Goal: Task Accomplishment & Management: Use online tool/utility

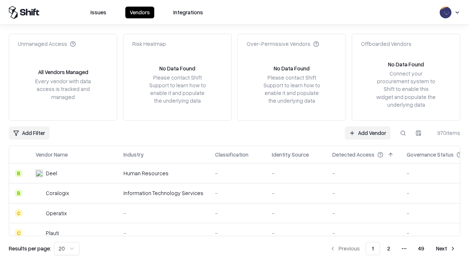
click at [367, 133] on link "Add Vendor" at bounding box center [367, 132] width 46 height 13
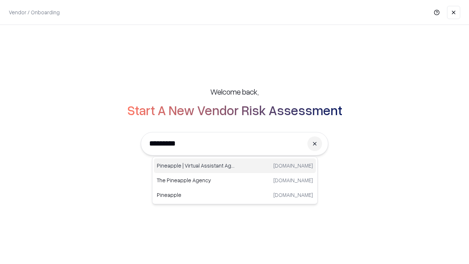
click at [235, 165] on div "Pineapple | Virtual Assistant Agency [DOMAIN_NAME]" at bounding box center [235, 165] width 162 height 15
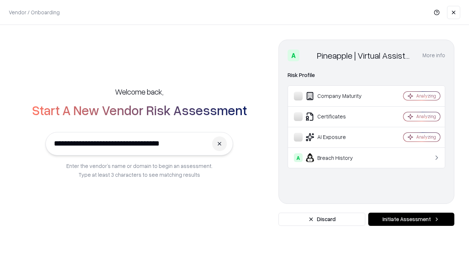
type input "**********"
click at [411, 219] on button "Initiate Assessment" at bounding box center [411, 218] width 86 height 13
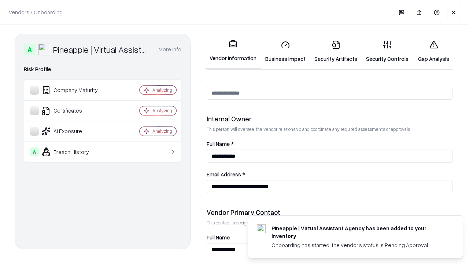
scroll to position [379, 0]
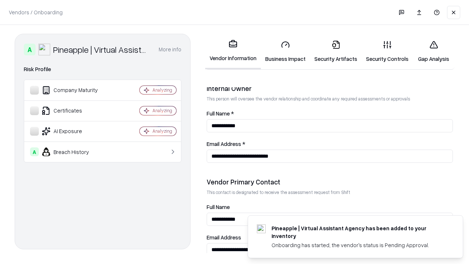
click at [285, 51] on link "Business Impact" at bounding box center [285, 51] width 49 height 34
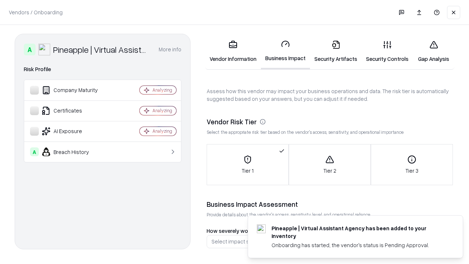
click at [433, 51] on link "Gap Analysis" at bounding box center [433, 51] width 41 height 34
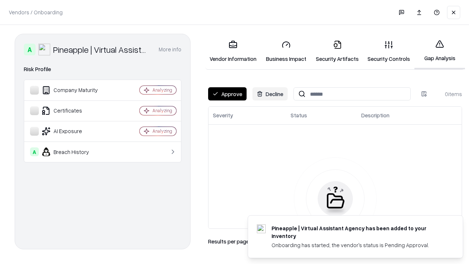
click at [227, 94] on button "Approve" at bounding box center [227, 93] width 38 height 13
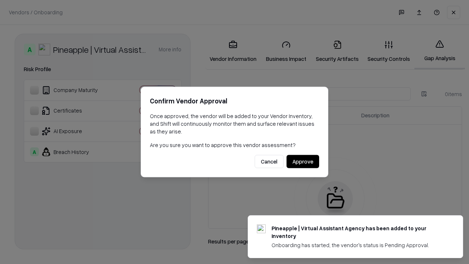
click at [302, 161] on button "Approve" at bounding box center [302, 161] width 33 height 13
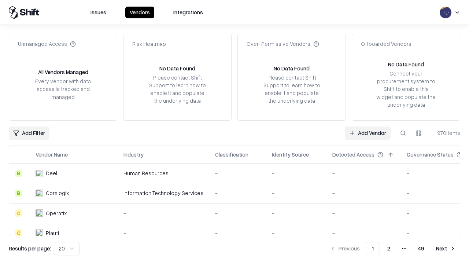
type input "**********"
click at [367, 133] on link "Add Vendor" at bounding box center [367, 132] width 46 height 13
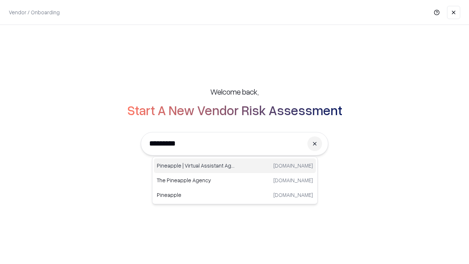
click at [235, 165] on div "Pineapple | Virtual Assistant Agency [DOMAIN_NAME]" at bounding box center [235, 165] width 162 height 15
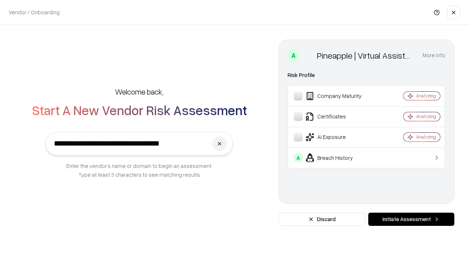
type input "**********"
click at [411, 219] on button "Initiate Assessment" at bounding box center [411, 218] width 86 height 13
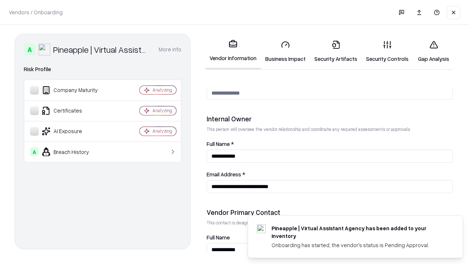
scroll to position [379, 0]
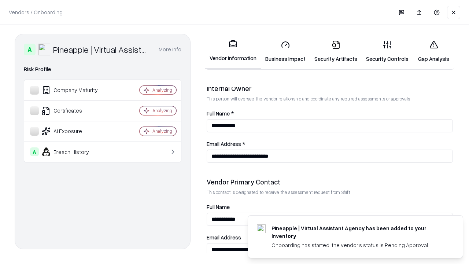
click at [433, 51] on link "Gap Analysis" at bounding box center [433, 51] width 41 height 34
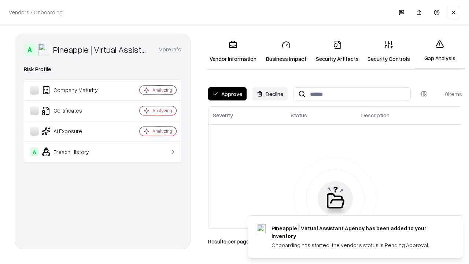
click at [227, 94] on button "Approve" at bounding box center [227, 93] width 38 height 13
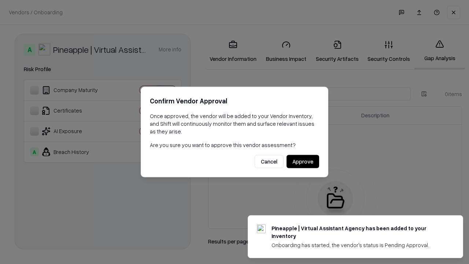
click at [302, 161] on button "Approve" at bounding box center [302, 161] width 33 height 13
